Goal: Information Seeking & Learning: Learn about a topic

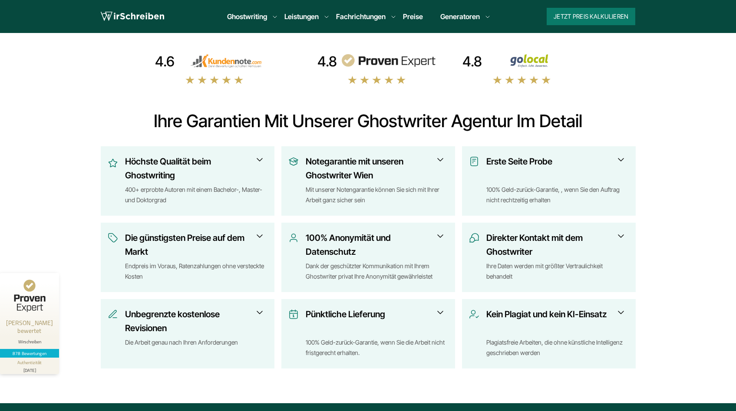
scroll to position [279, 0]
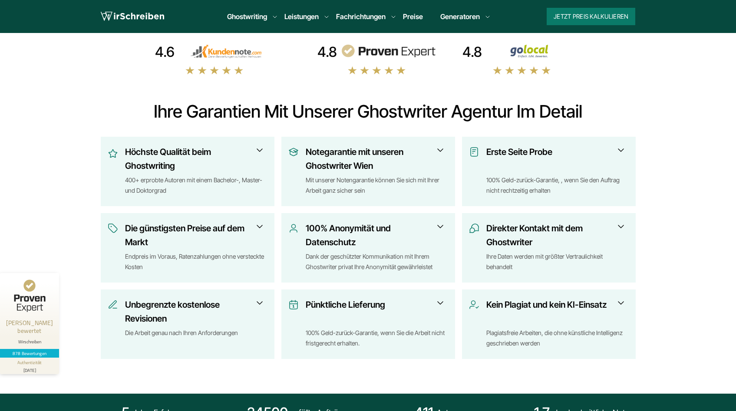
click at [374, 165] on h3 "Notegarantie mit unseren Ghostwriter Wien" at bounding box center [374, 159] width 137 height 28
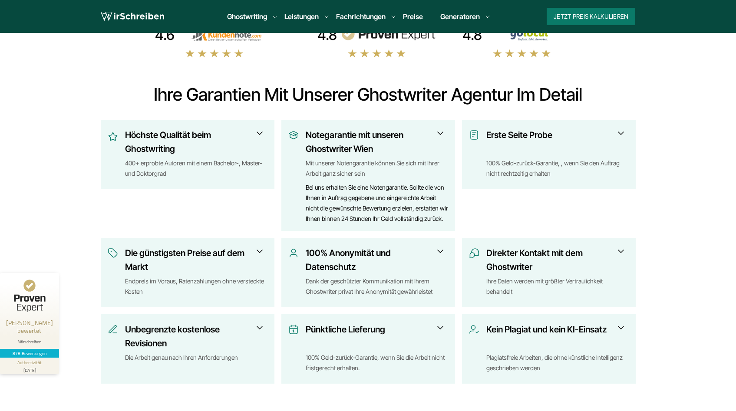
scroll to position [294, 0]
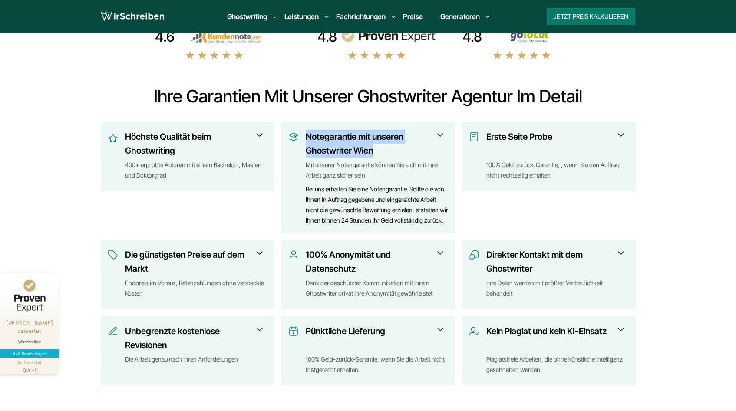
drag, startPoint x: 374, startPoint y: 151, endPoint x: 302, endPoint y: 134, distance: 74.5
click at [302, 134] on div "Notegarantie mit unseren Ghostwriter Wien Mit unserer Notengarantie können Sie …" at bounding box center [368, 178] width 160 height 96
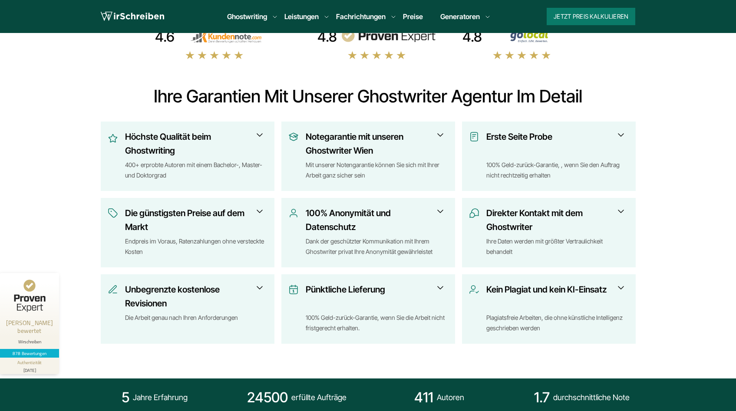
click at [274, 112] on div "4.6 4.8 4.8" at bounding box center [368, 186] width 556 height 316
drag, startPoint x: 381, startPoint y: 147, endPoint x: 308, endPoint y: 137, distance: 73.7
click at [308, 137] on h3 "Notegarantie mit unseren Ghostwriter Wien" at bounding box center [374, 144] width 137 height 28
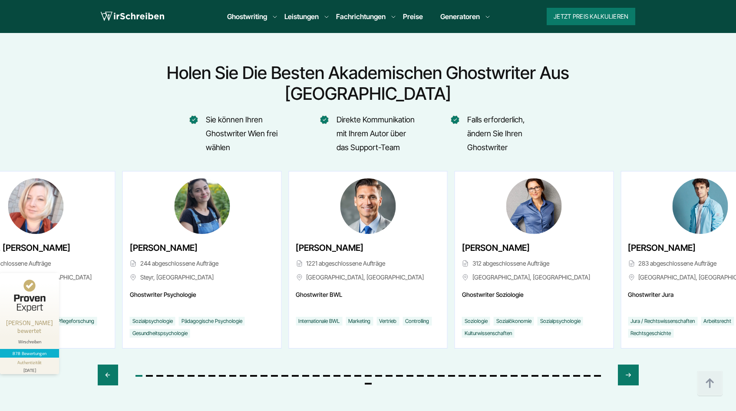
scroll to position [3290, 0]
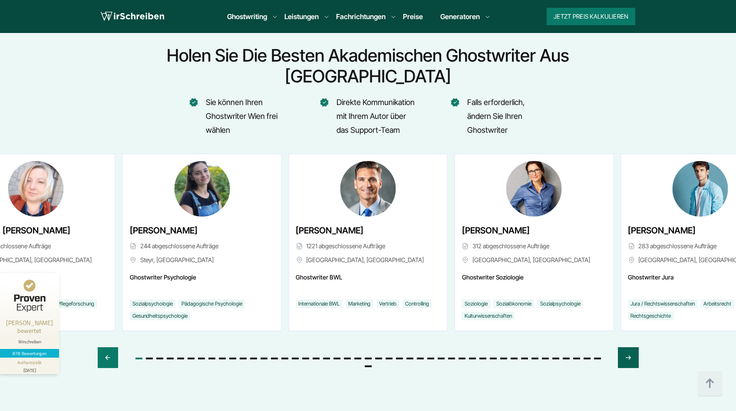
click at [624, 347] on div "Next slide" at bounding box center [628, 357] width 20 height 21
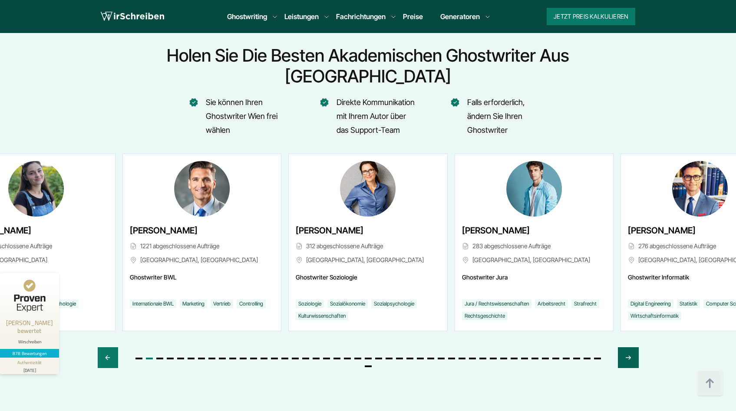
click at [624, 347] on div "Next slide" at bounding box center [628, 357] width 20 height 21
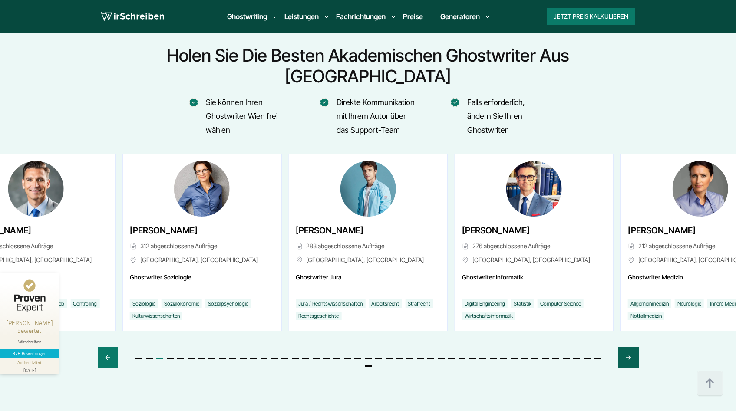
click at [624, 347] on div "Next slide" at bounding box center [628, 357] width 20 height 21
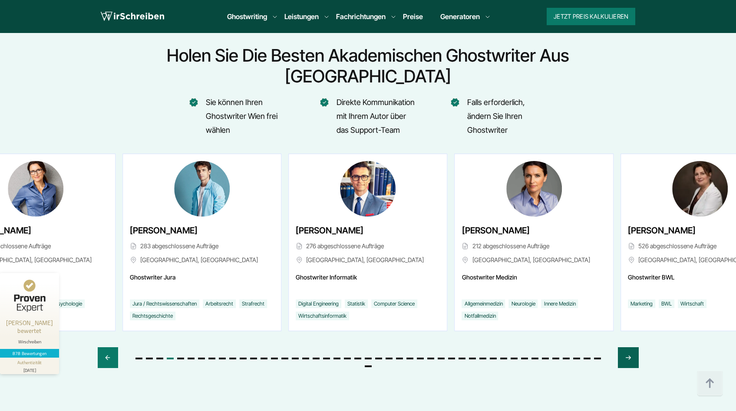
click at [625, 347] on icon "Next slide" at bounding box center [628, 357] width 7 height 21
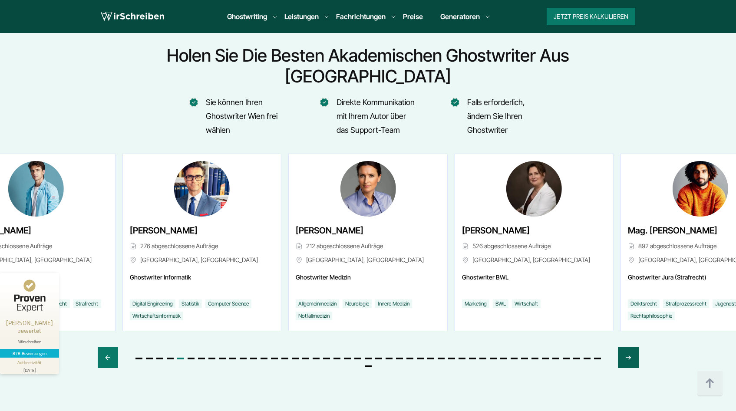
click at [625, 347] on icon "Next slide" at bounding box center [628, 357] width 7 height 21
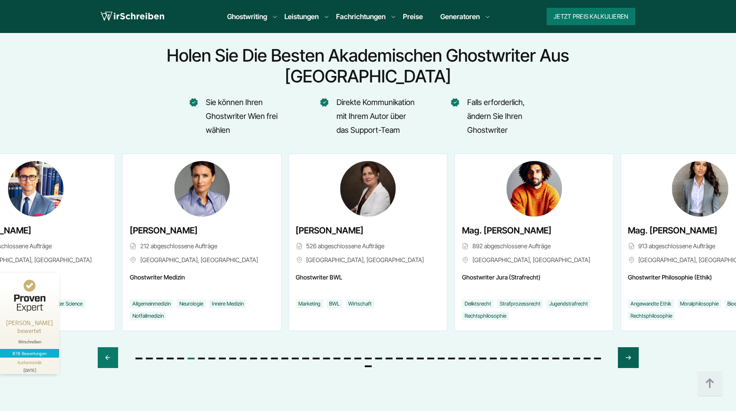
click at [625, 347] on icon "Next slide" at bounding box center [628, 357] width 7 height 21
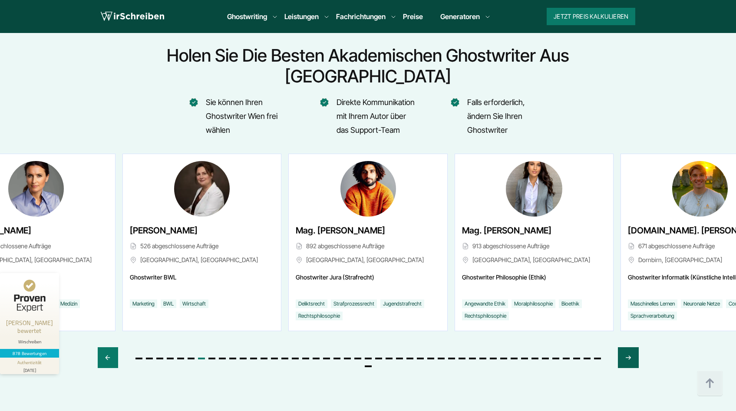
click at [625, 347] on icon "Next slide" at bounding box center [628, 357] width 7 height 21
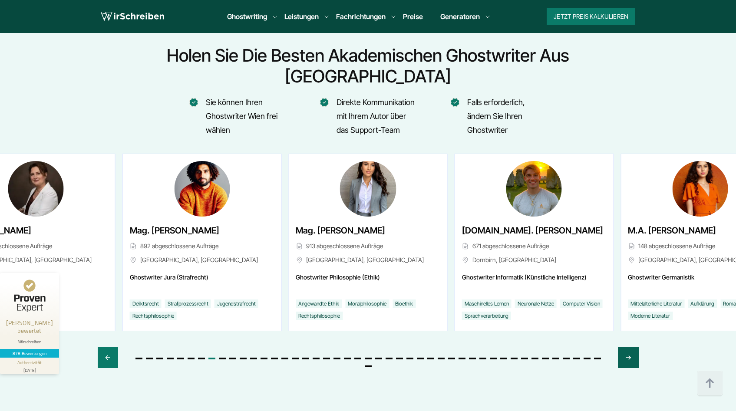
click at [625, 347] on icon "Next slide" at bounding box center [628, 357] width 7 height 21
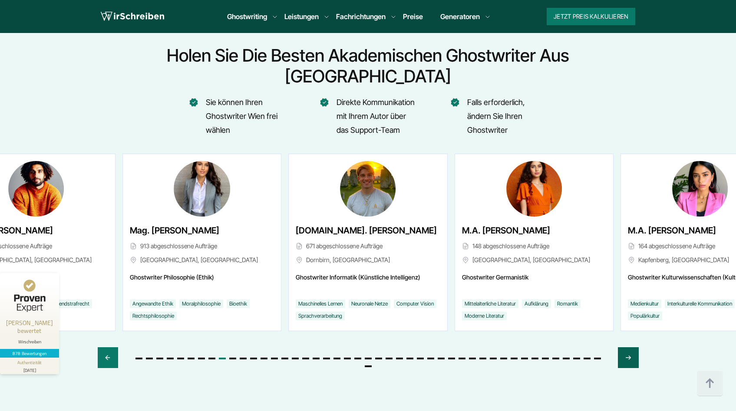
click at [625, 347] on icon "Next slide" at bounding box center [628, 357] width 7 height 21
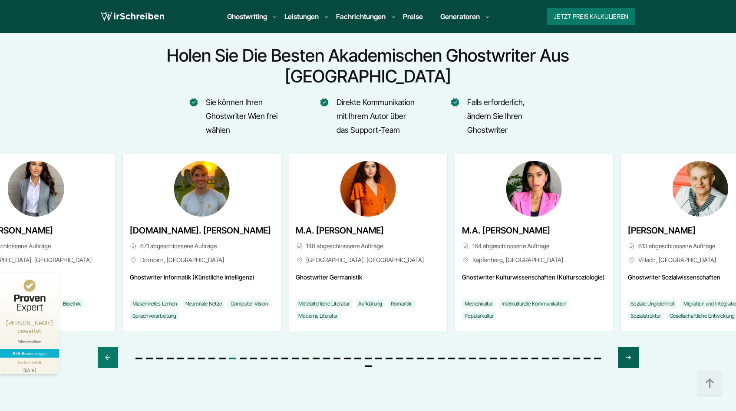
click at [625, 347] on icon "Next slide" at bounding box center [628, 357] width 7 height 21
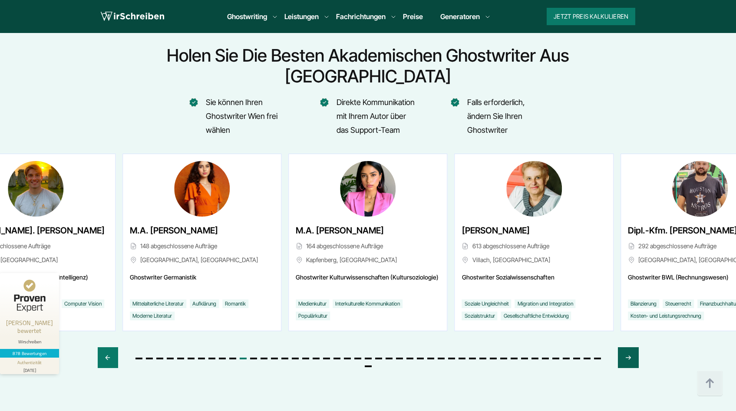
click at [625, 347] on icon "Next slide" at bounding box center [628, 357] width 7 height 21
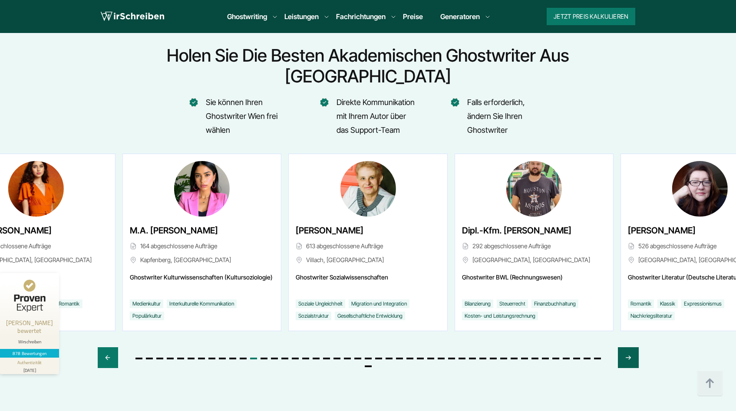
click at [625, 347] on icon "Next slide" at bounding box center [628, 357] width 7 height 21
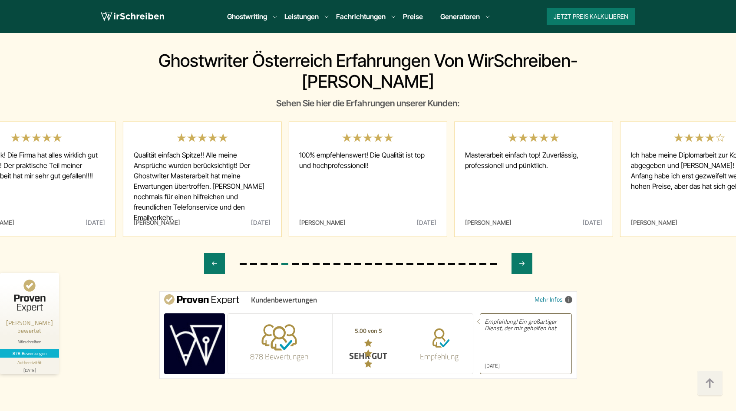
scroll to position [4622, 0]
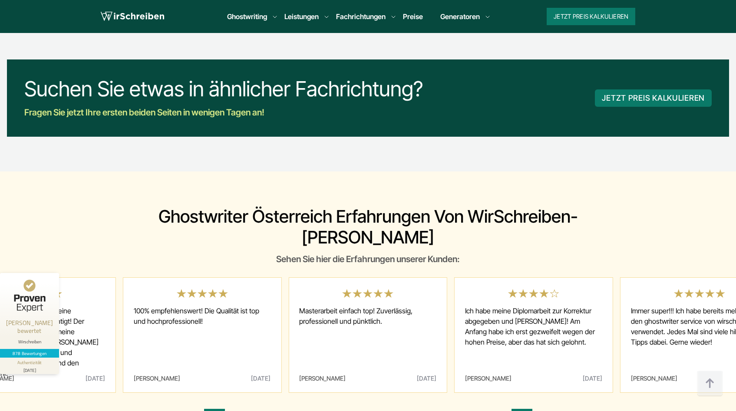
drag, startPoint x: 137, startPoint y: 125, endPoint x: 449, endPoint y: 0, distance: 335.4
